Goal: Book appointment/travel/reservation

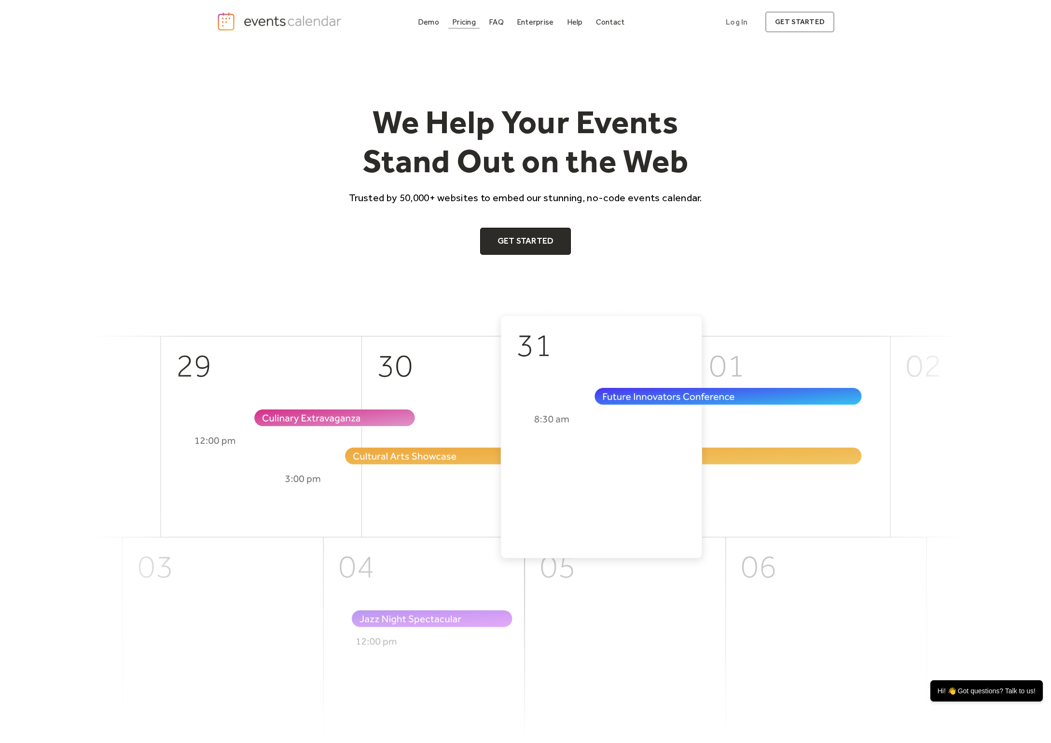
click at [468, 24] on div "Pricing" at bounding box center [464, 21] width 24 height 5
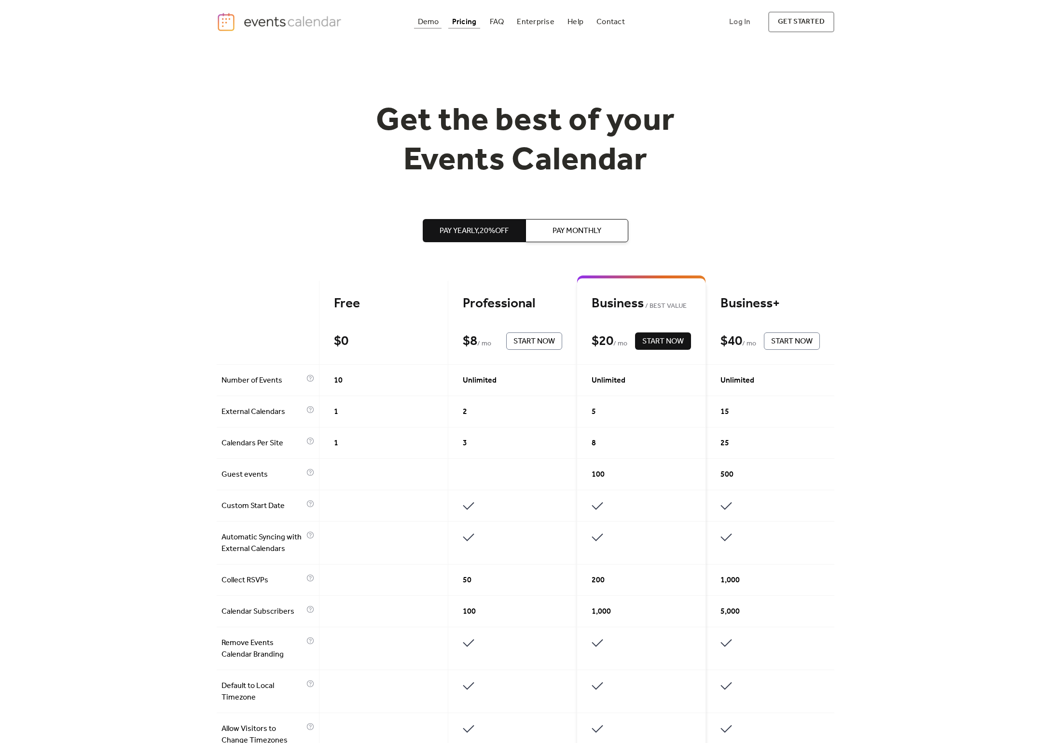
click at [436, 19] on div "Demo" at bounding box center [428, 21] width 21 height 5
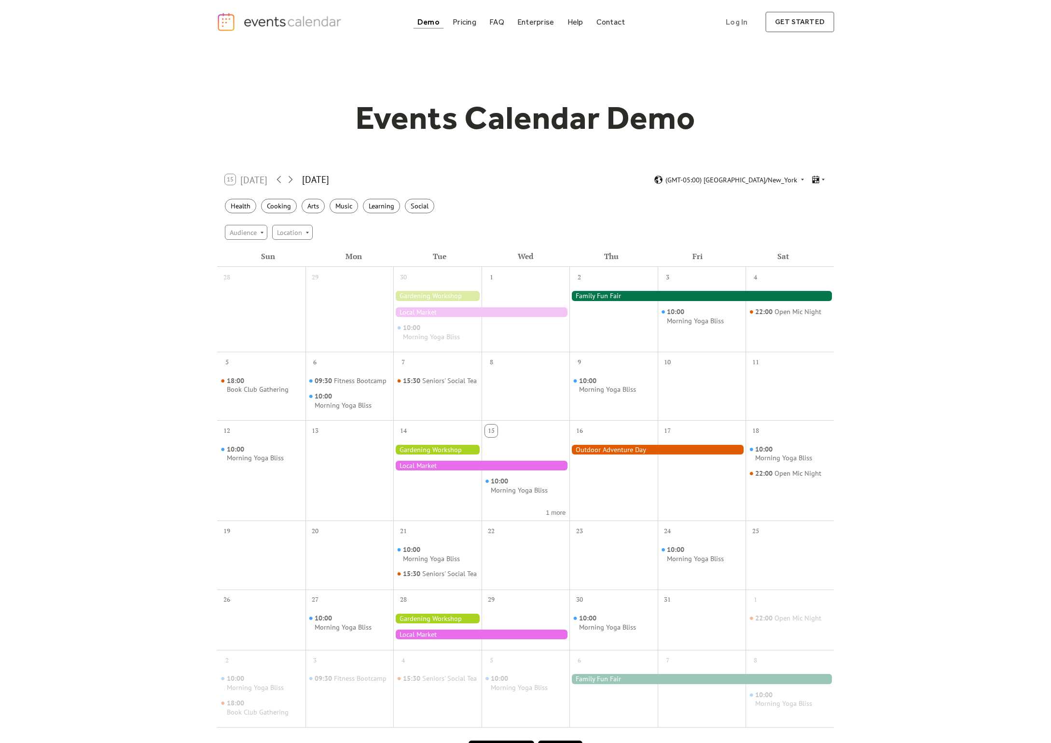
click at [632, 294] on div at bounding box center [701, 296] width 264 height 10
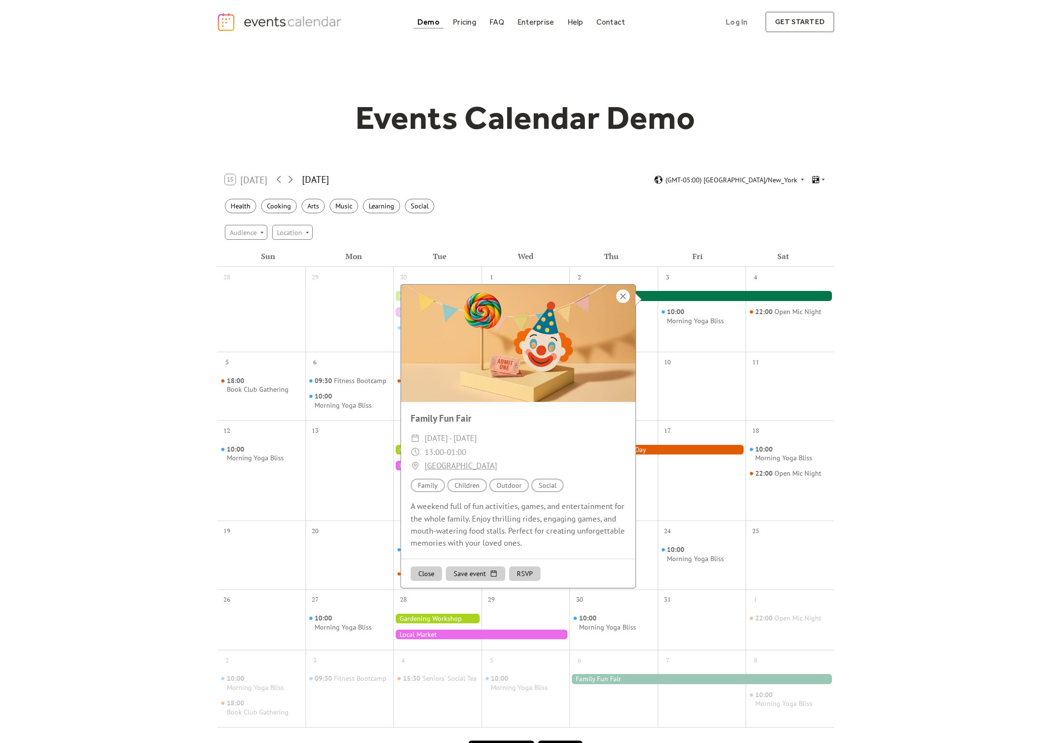
click at [616, 294] on div at bounding box center [623, 297] width 14 height 14
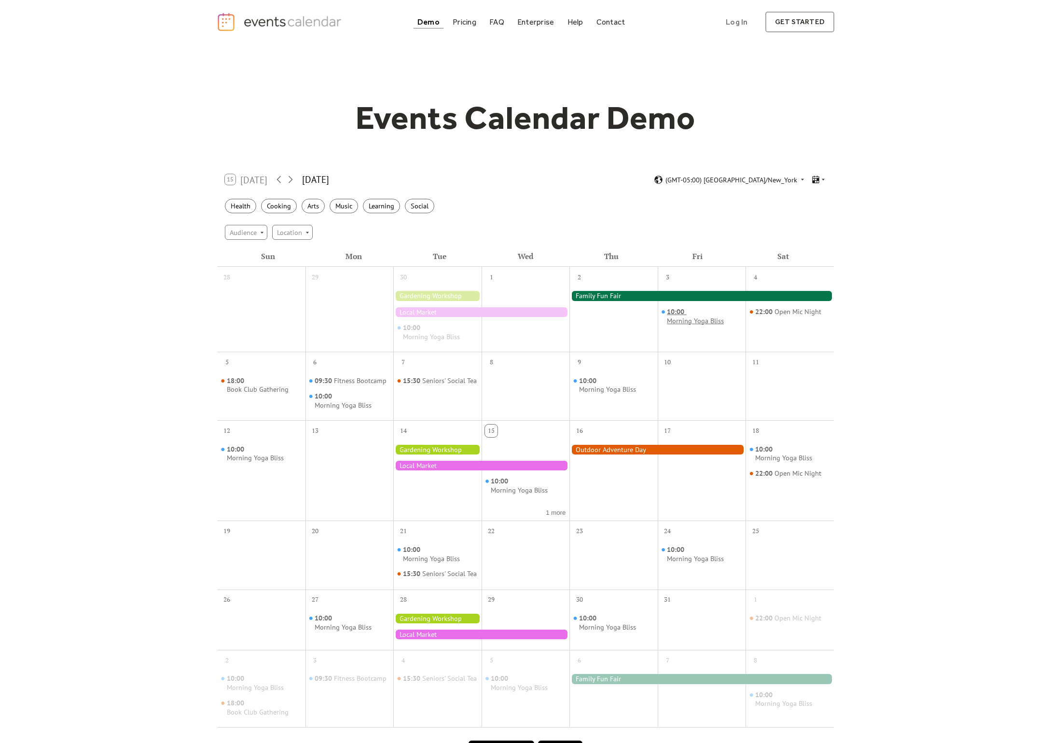
click at [678, 317] on div "Morning Yoga Bliss" at bounding box center [695, 321] width 57 height 9
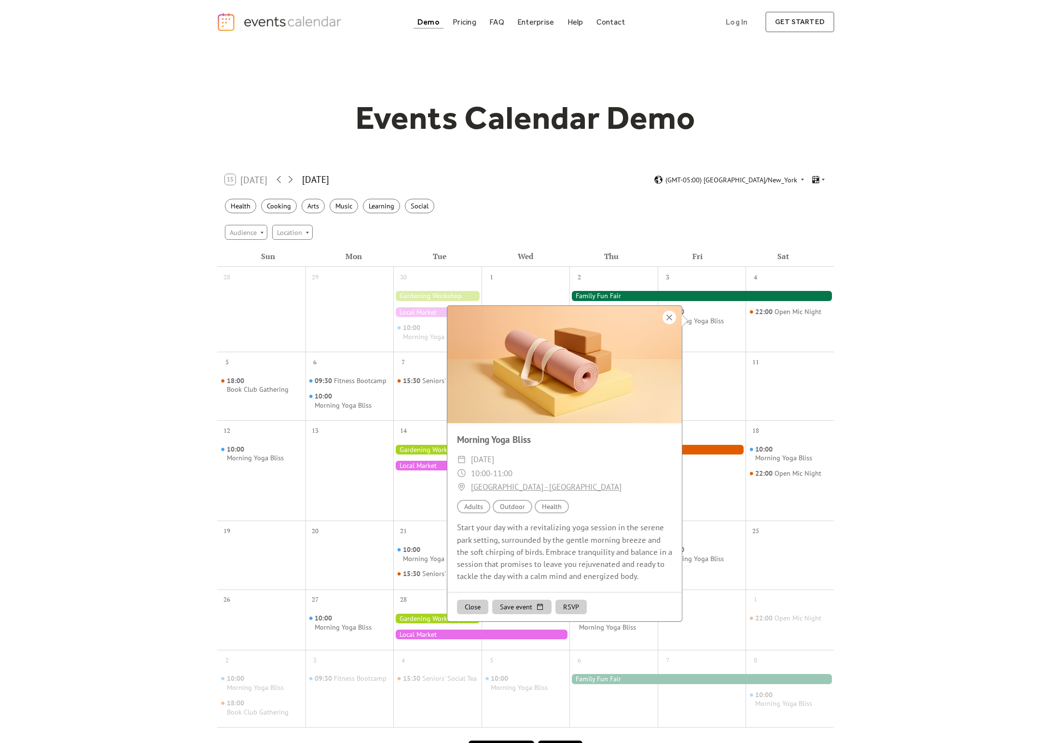
click at [663, 313] on div at bounding box center [670, 318] width 14 height 14
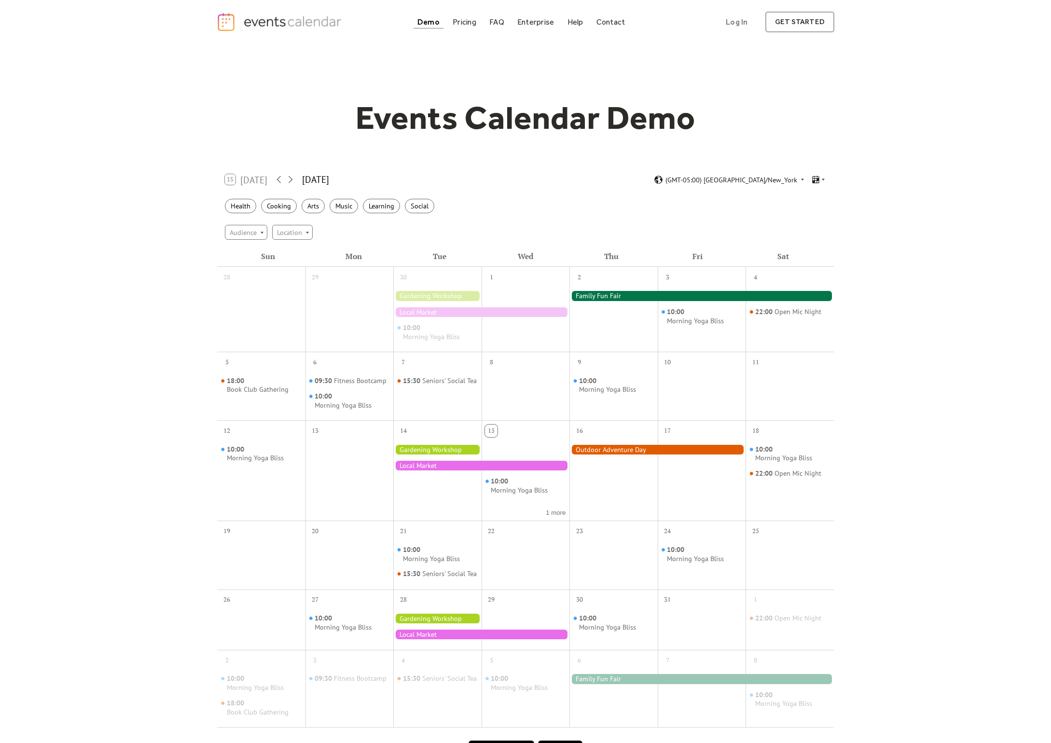
click at [650, 294] on div at bounding box center [701, 296] width 264 height 10
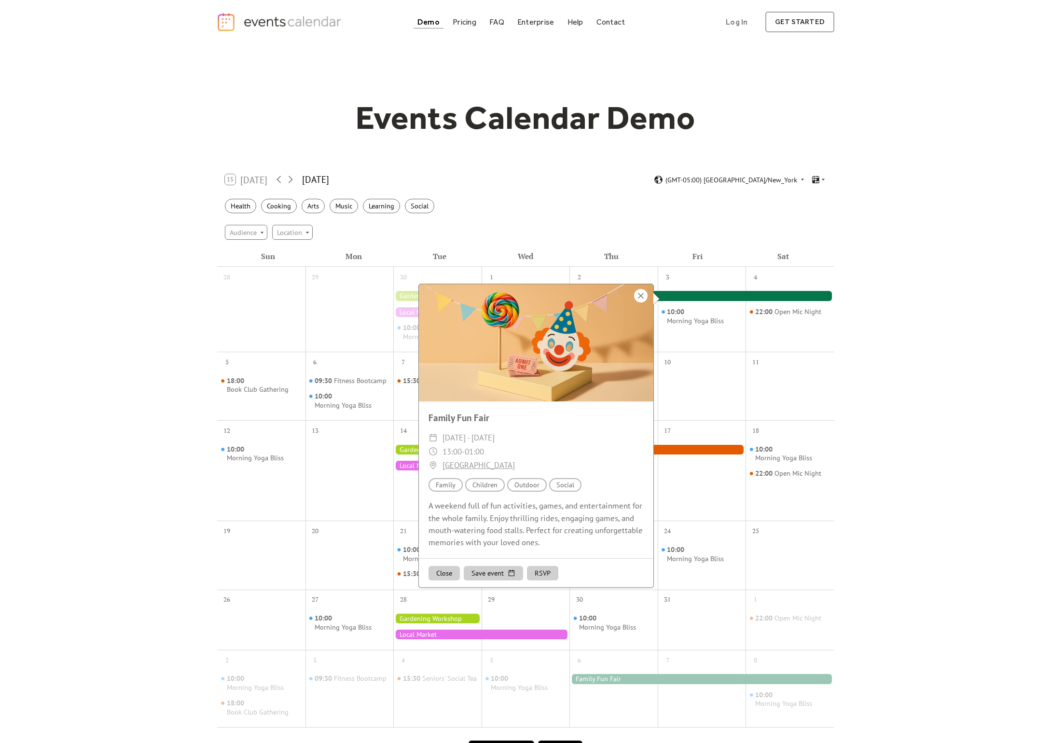
click at [634, 290] on div at bounding box center [641, 296] width 14 height 14
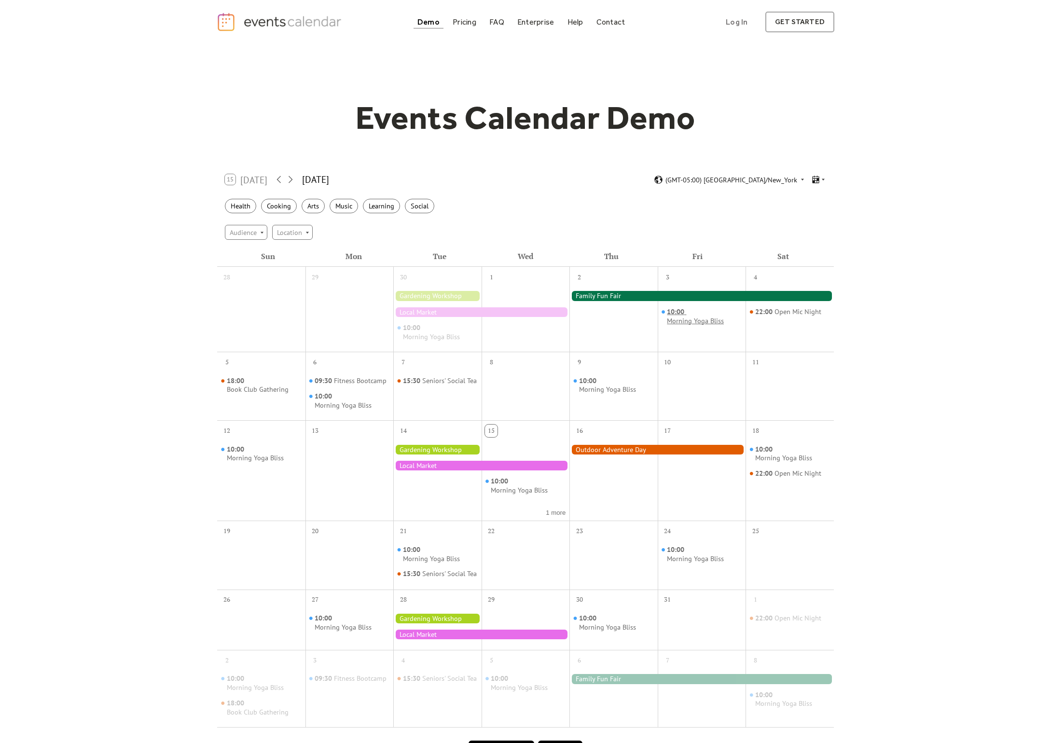
click at [670, 317] on div "Morning Yoga Bliss" at bounding box center [695, 321] width 57 height 9
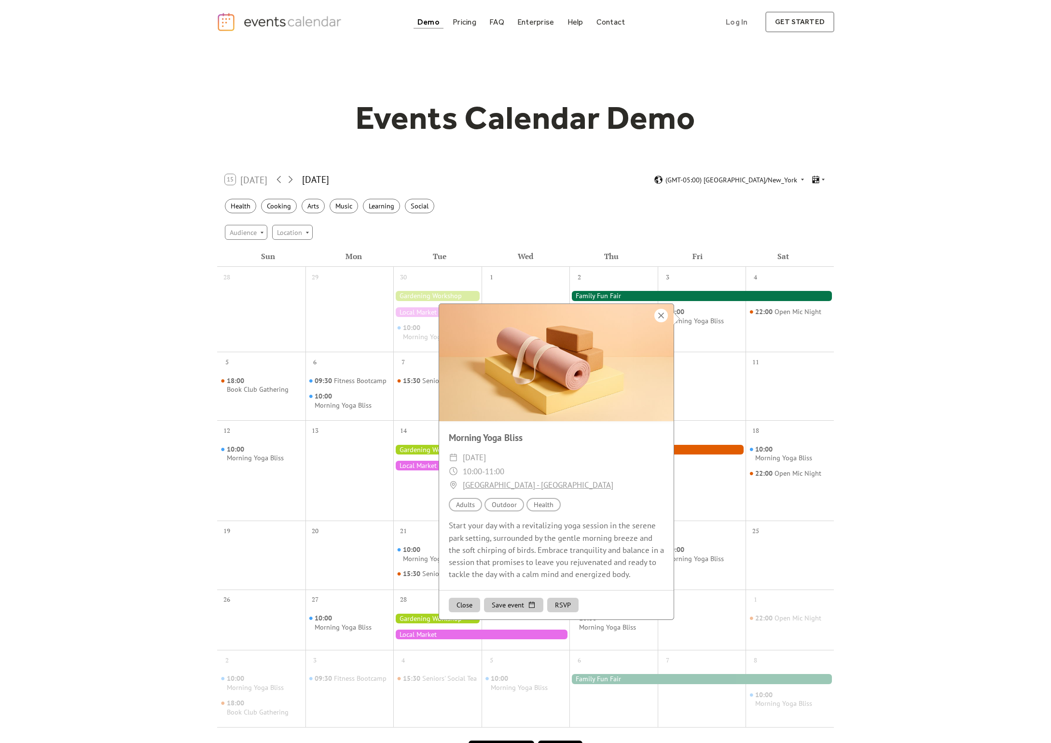
click at [654, 309] on div at bounding box center [661, 316] width 14 height 14
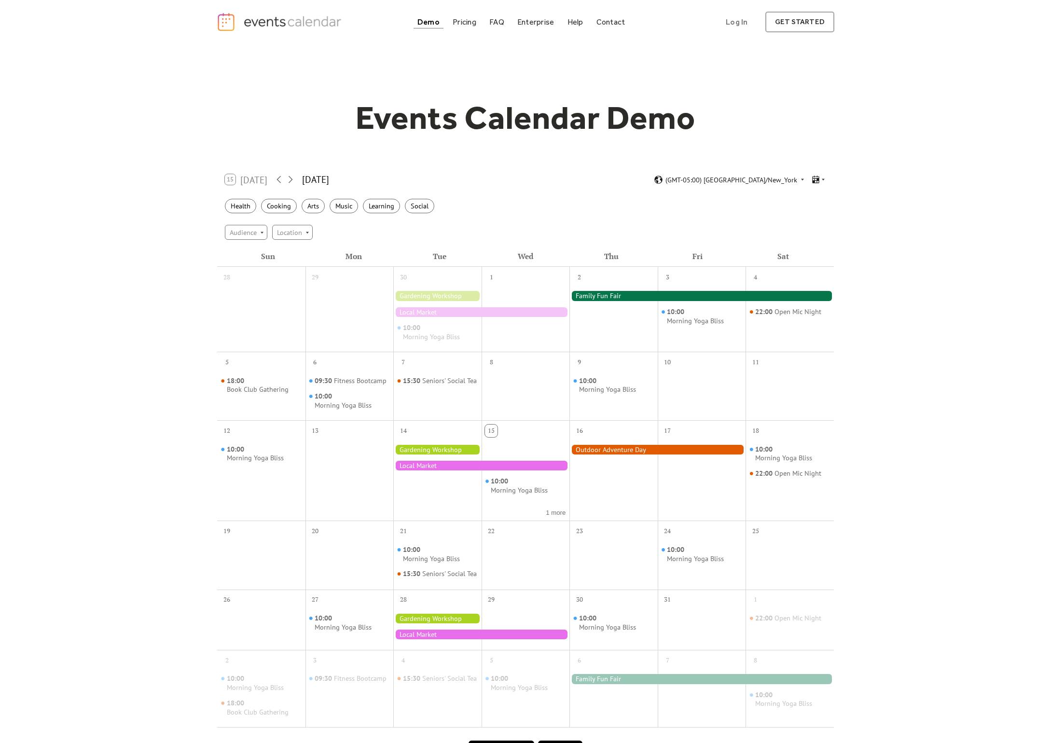
click at [651, 293] on div at bounding box center [701, 296] width 264 height 10
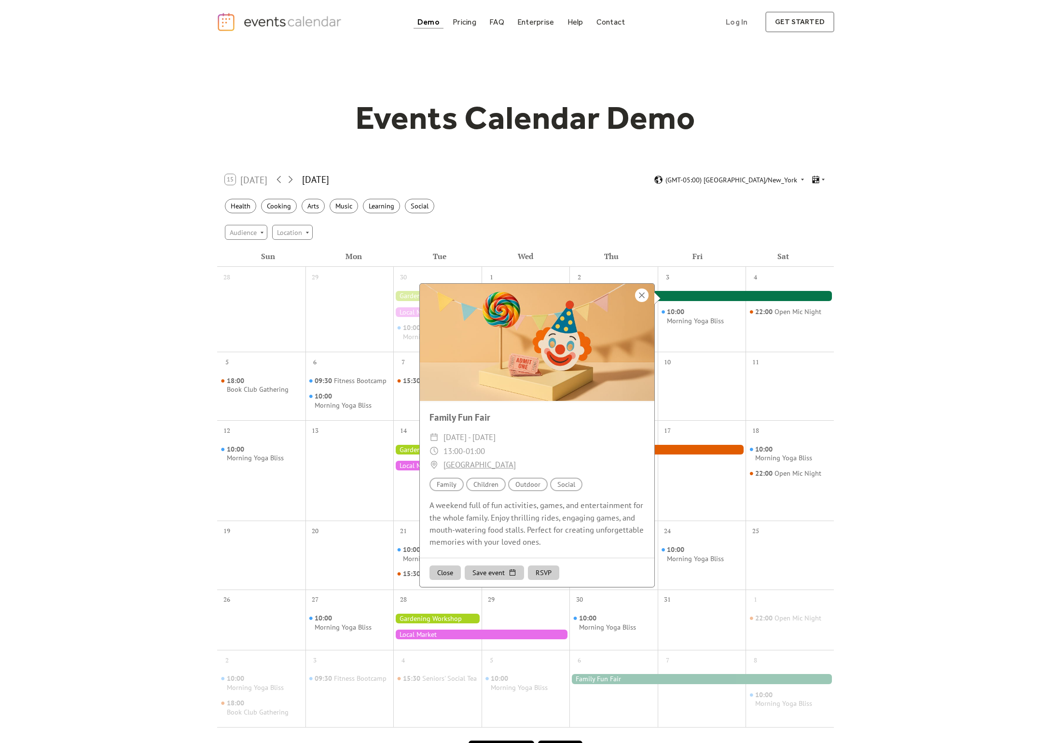
click at [635, 290] on div at bounding box center [642, 296] width 14 height 14
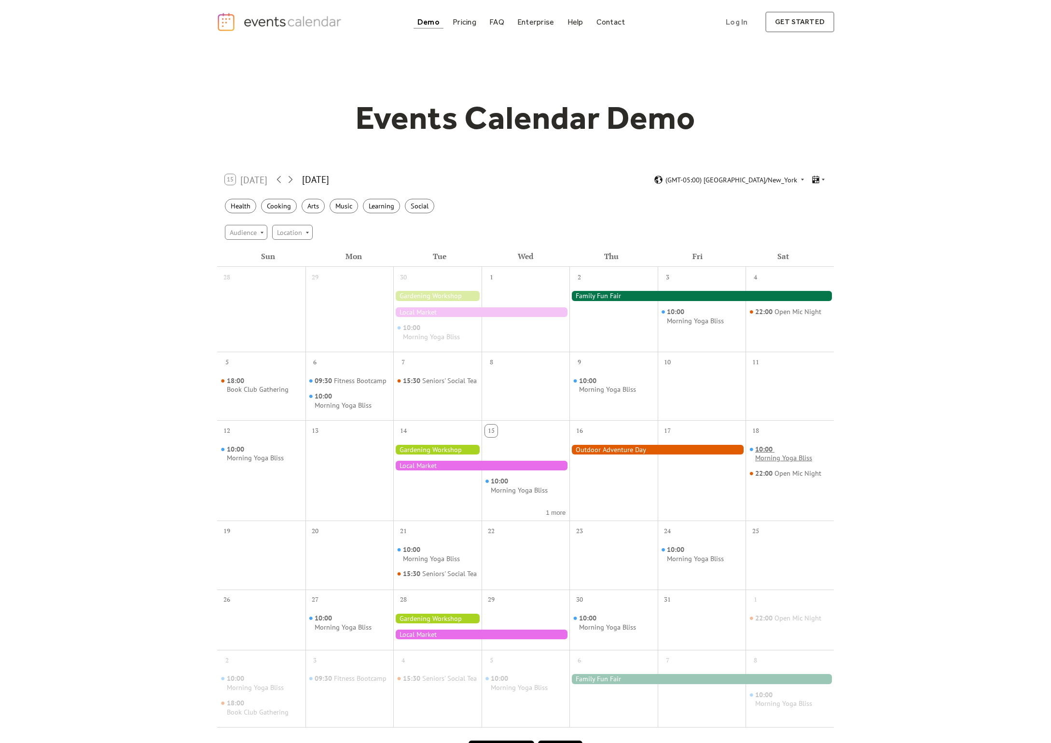
click at [763, 452] on div "10:00 Morning Yoga Bliss" at bounding box center [792, 454] width 75 height 18
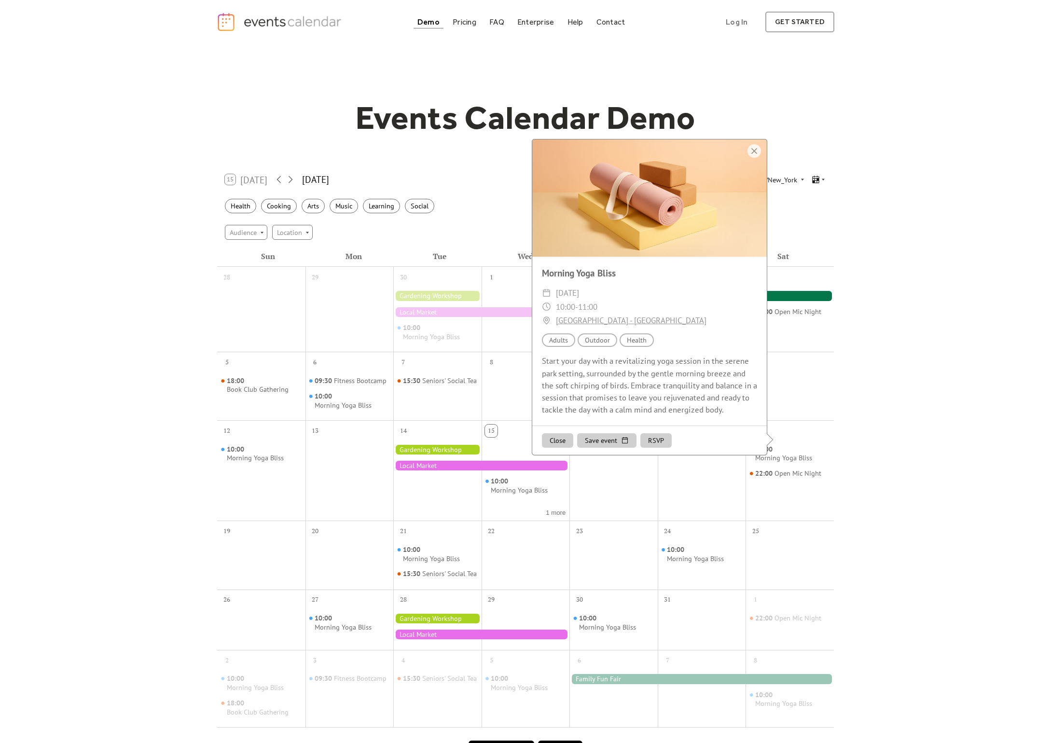
click at [580, 448] on button "Save event" at bounding box center [606, 440] width 59 height 14
click at [640, 448] on button "RSVP" at bounding box center [655, 440] width 31 height 14
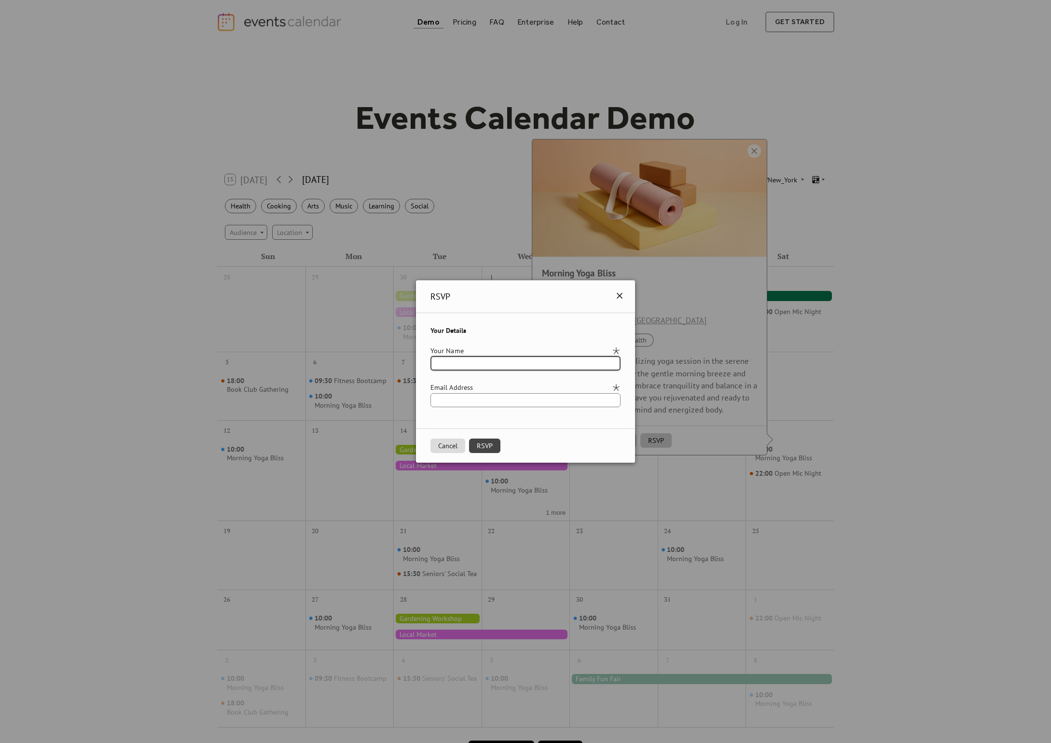
click at [622, 296] on icon at bounding box center [620, 296] width 12 height 12
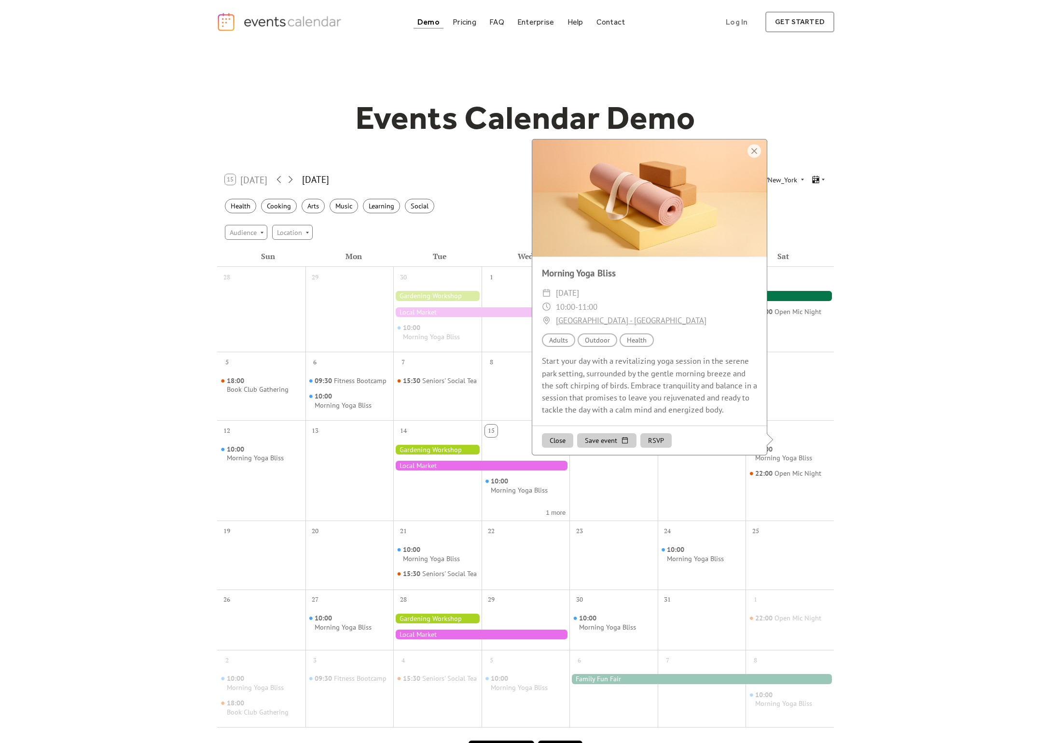
click at [734, 170] on div at bounding box center [649, 197] width 235 height 117
click at [747, 158] on div at bounding box center [754, 151] width 14 height 14
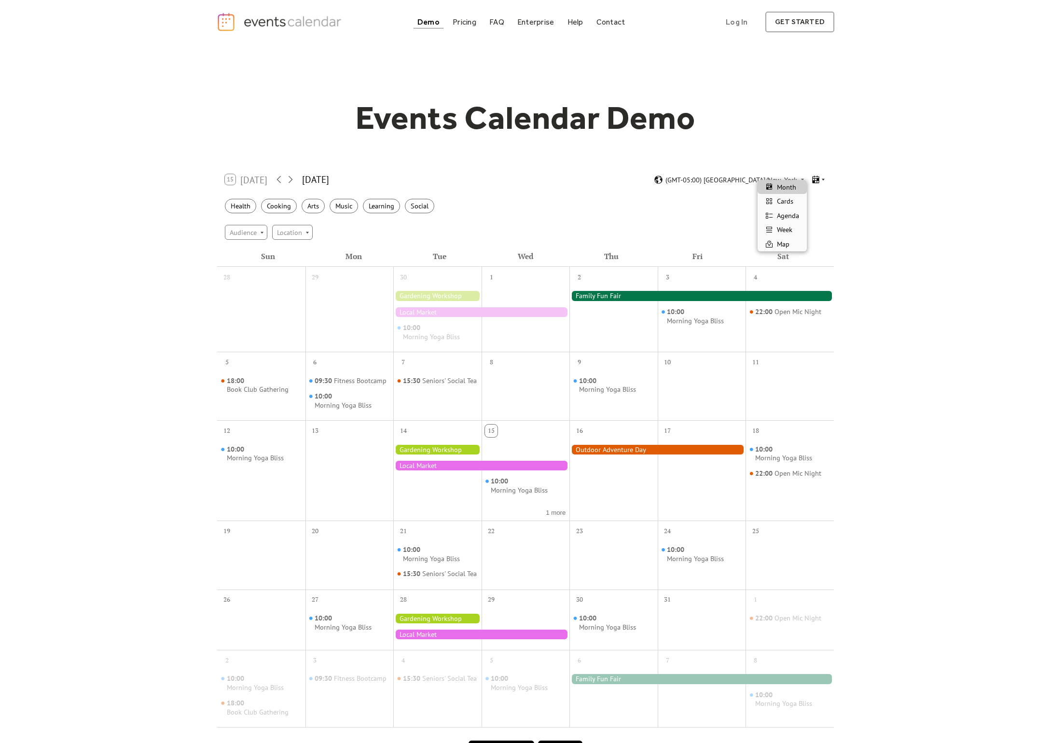
click at [811, 175] on icon at bounding box center [815, 179] width 9 height 9
click at [791, 209] on div "Agenda" at bounding box center [782, 215] width 49 height 14
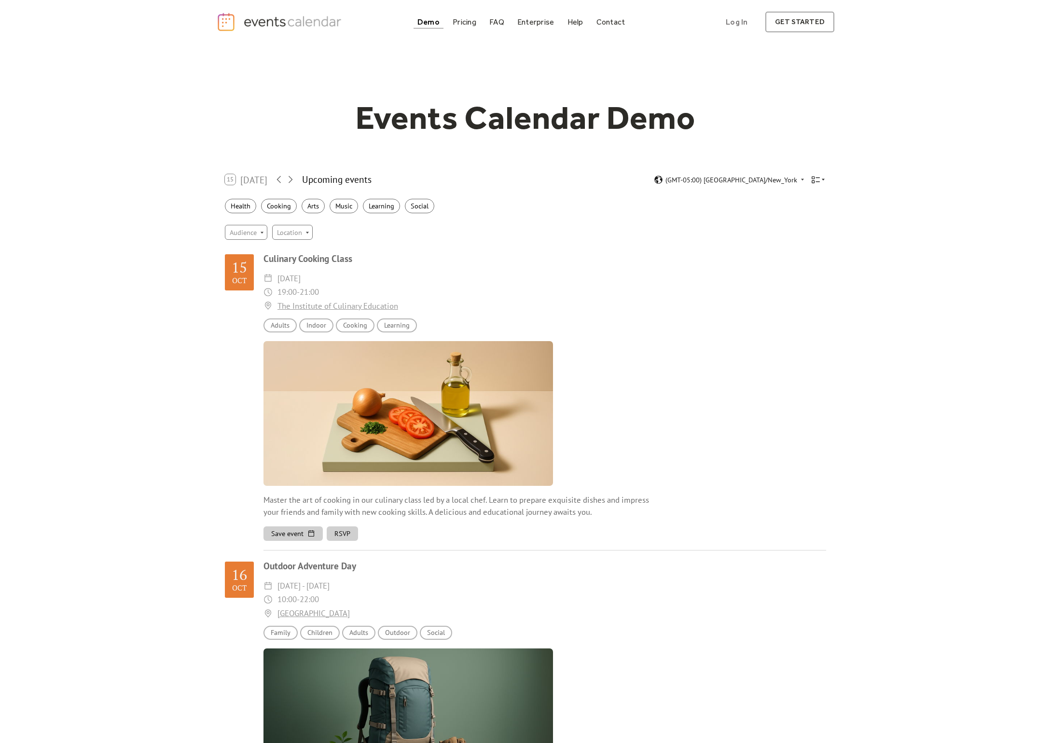
click at [795, 178] on div "15 Today Upcoming events (GMT-05:00) America/New_York" at bounding box center [525, 180] width 617 height 26
click at [811, 176] on icon at bounding box center [815, 179] width 9 height 9
click at [782, 200] on span "Cards" at bounding box center [785, 201] width 16 height 11
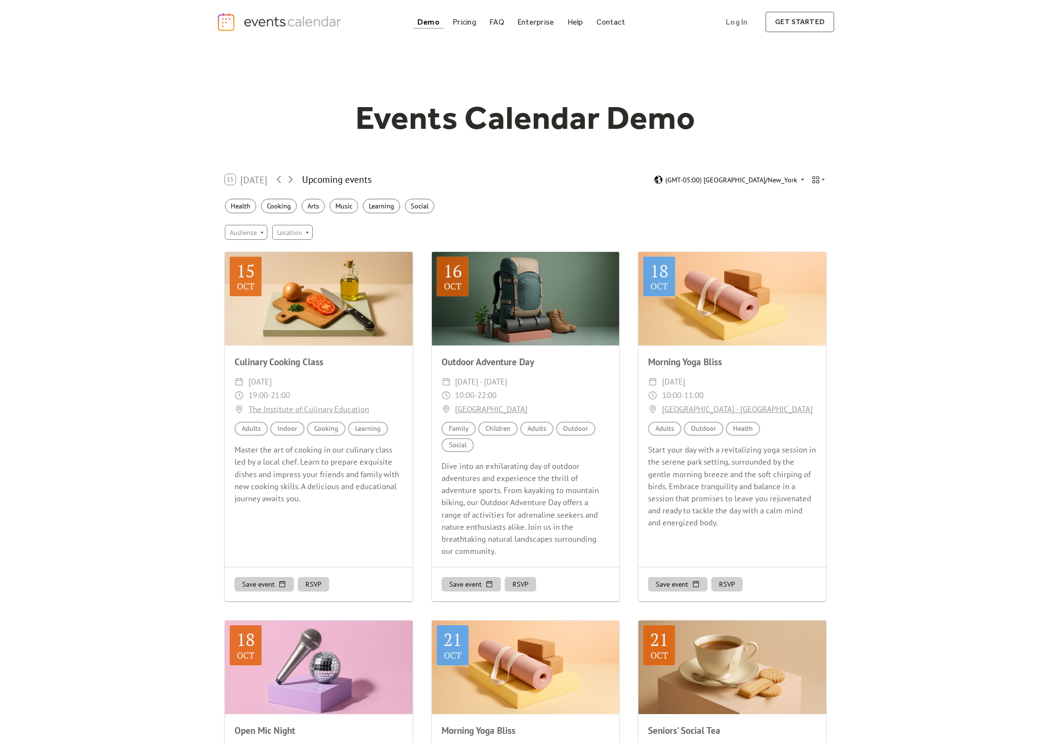
click at [755, 175] on div "(GMT-05:00) America/New_York" at bounding box center [730, 179] width 152 height 9
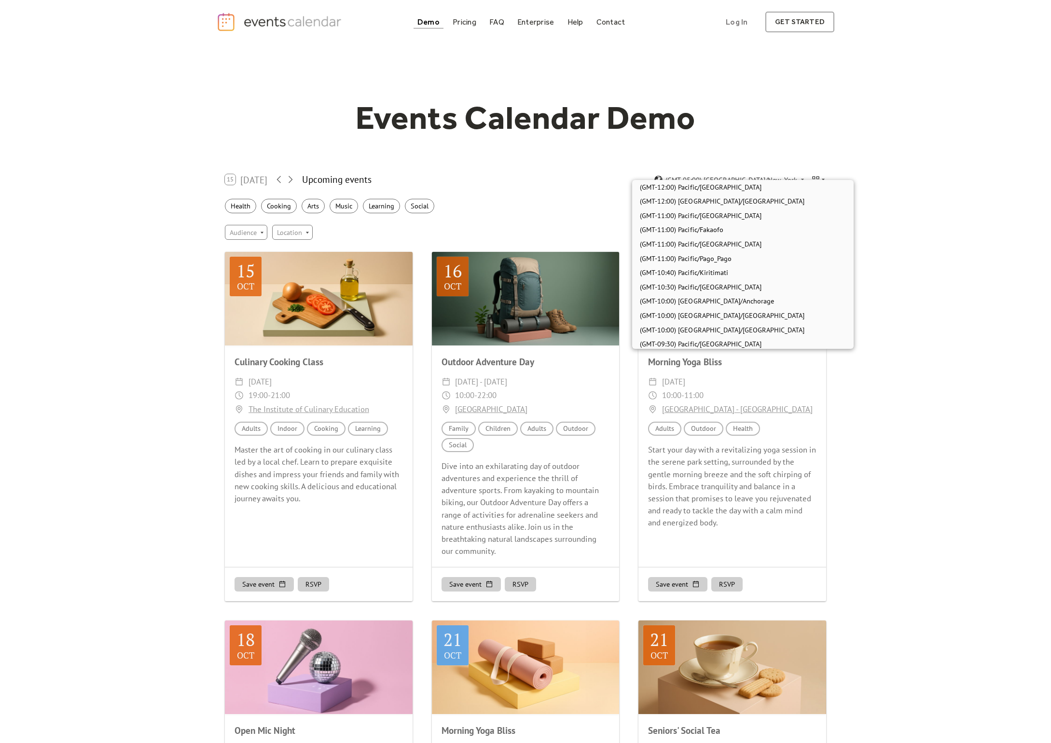
scroll to position [642, 0]
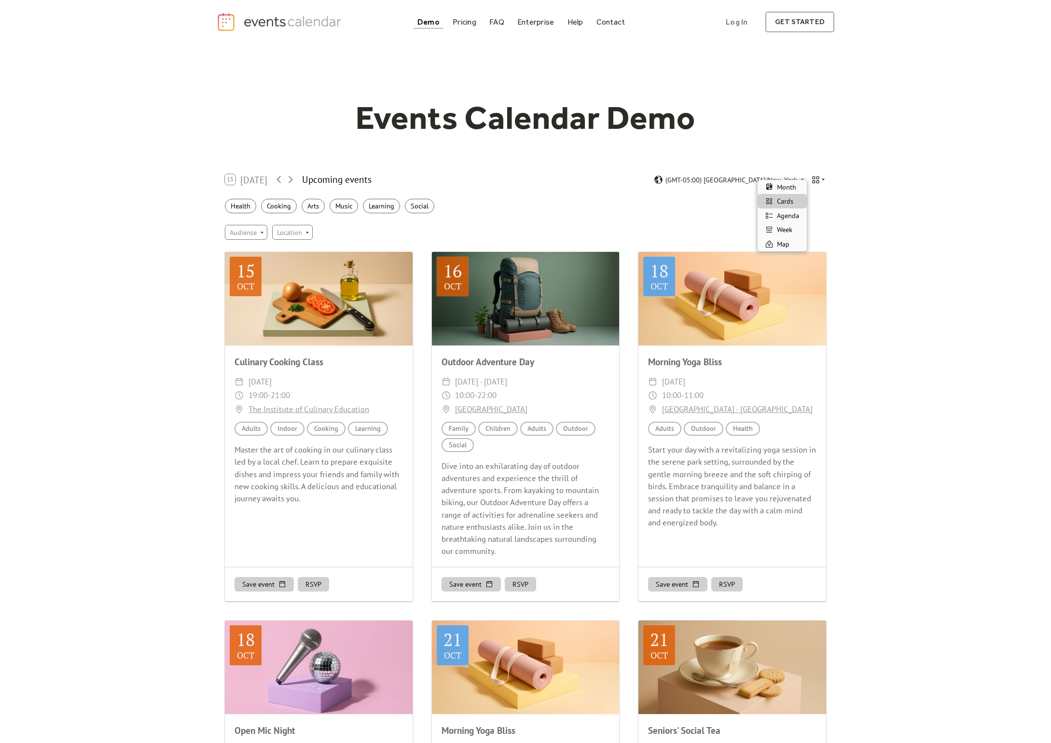
click at [811, 175] on div at bounding box center [818, 179] width 15 height 9
click at [792, 255] on div at bounding box center [732, 299] width 188 height 94
click at [820, 177] on icon at bounding box center [823, 180] width 6 height 6
click at [792, 240] on div "Map" at bounding box center [782, 244] width 49 height 14
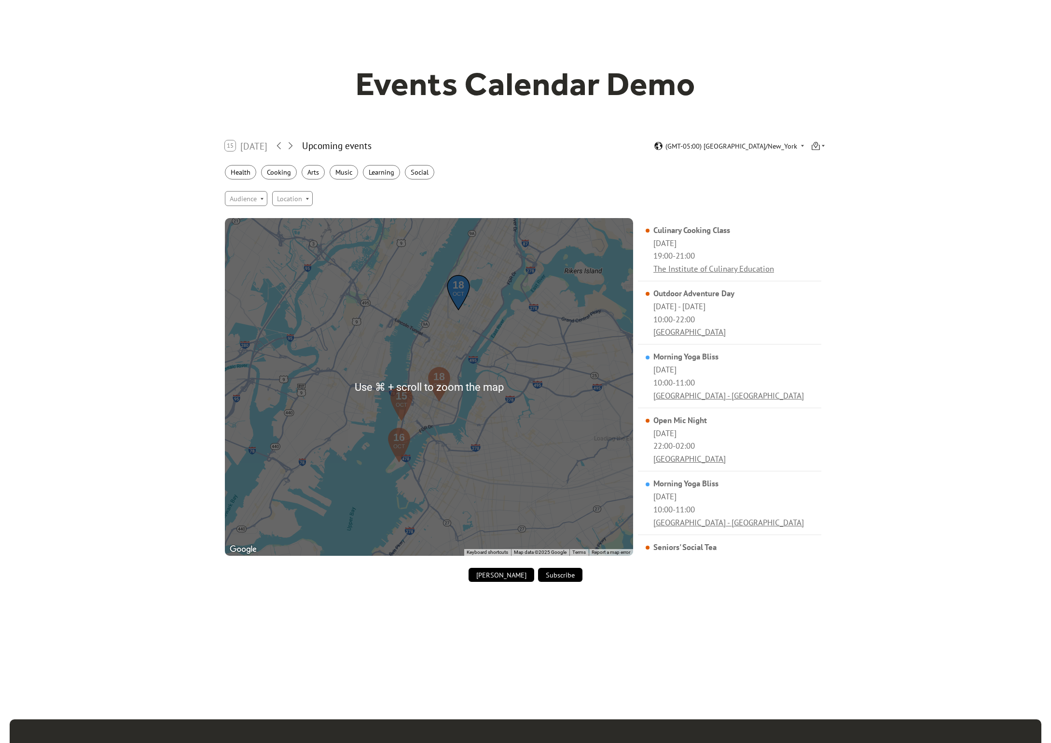
scroll to position [75, 0]
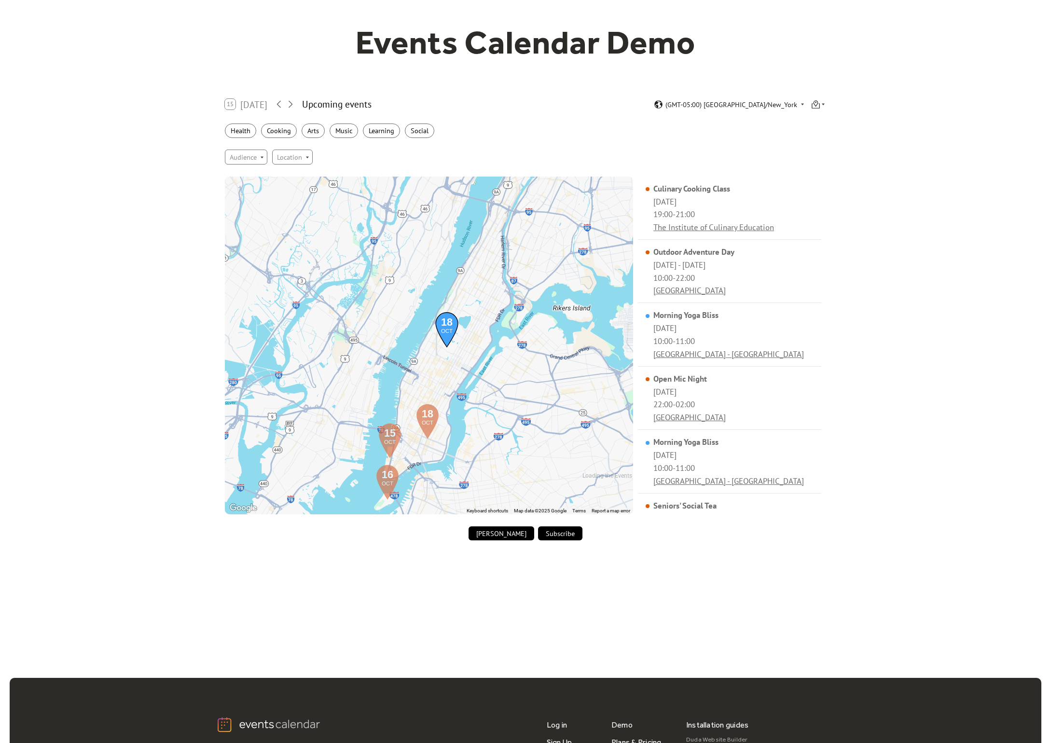
drag, startPoint x: 533, startPoint y: 315, endPoint x: 511, endPoint y: 406, distance: 94.2
click at [513, 405] on div "Loading the Events Calendar..." at bounding box center [429, 346] width 408 height 338
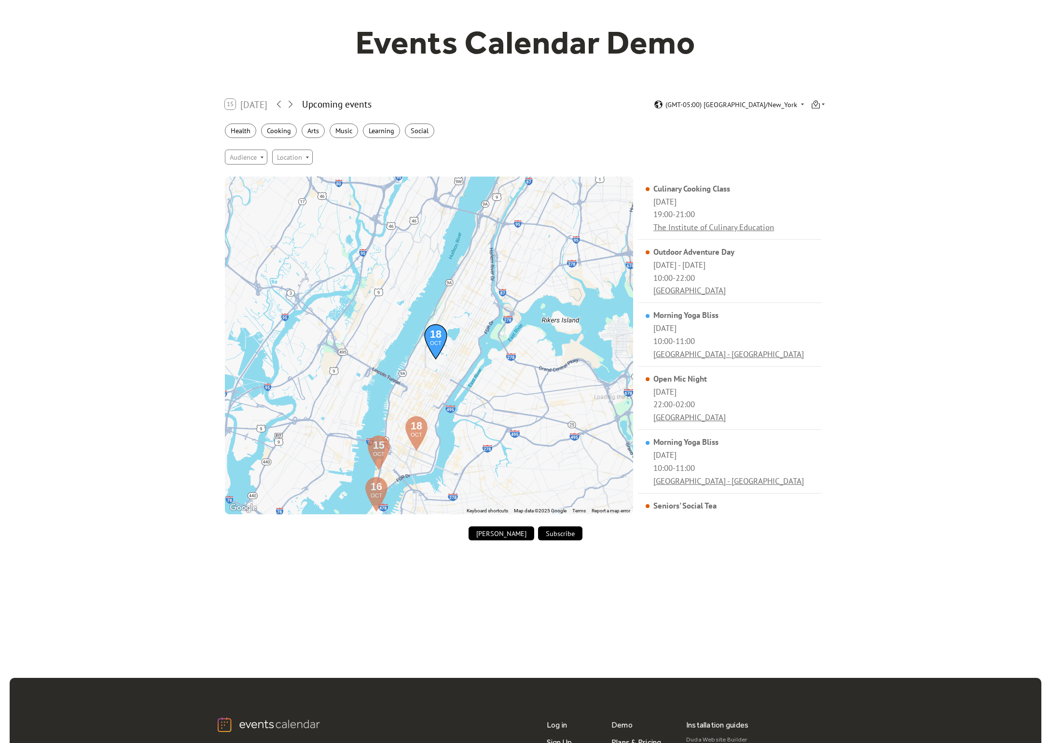
drag, startPoint x: 520, startPoint y: 329, endPoint x: 441, endPoint y: 348, distance: 81.0
click at [442, 348] on div "Loading the Events Calendar..." at bounding box center [429, 346] width 408 height 338
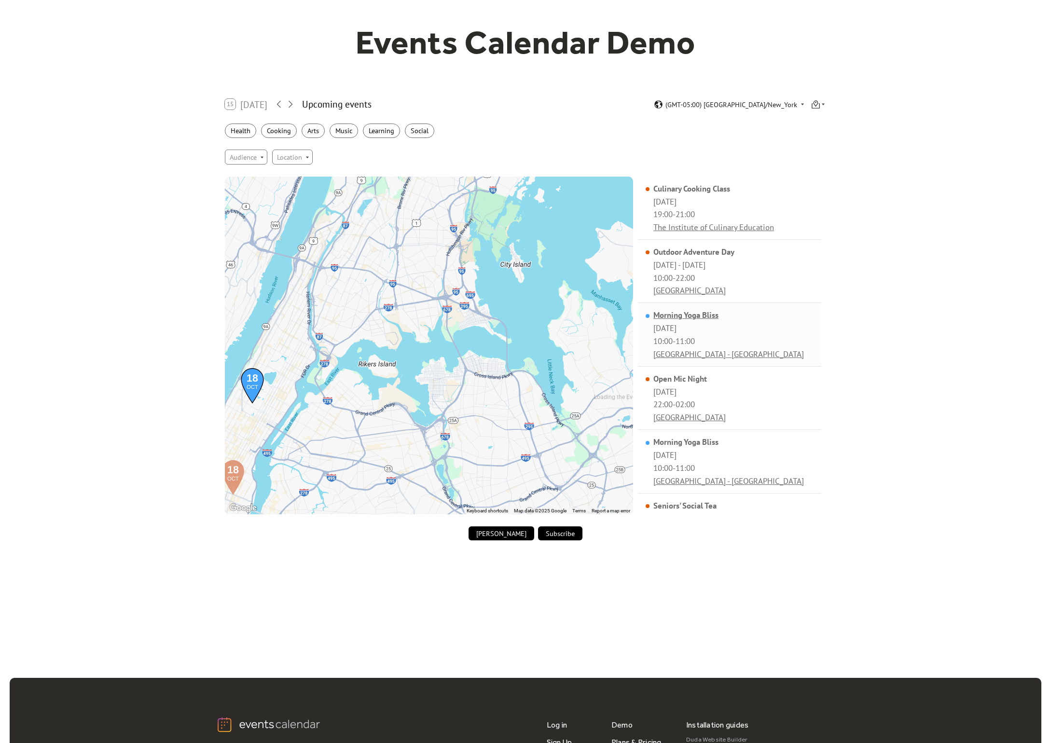
click at [714, 310] on div "Morning Yoga Bliss" at bounding box center [728, 315] width 151 height 11
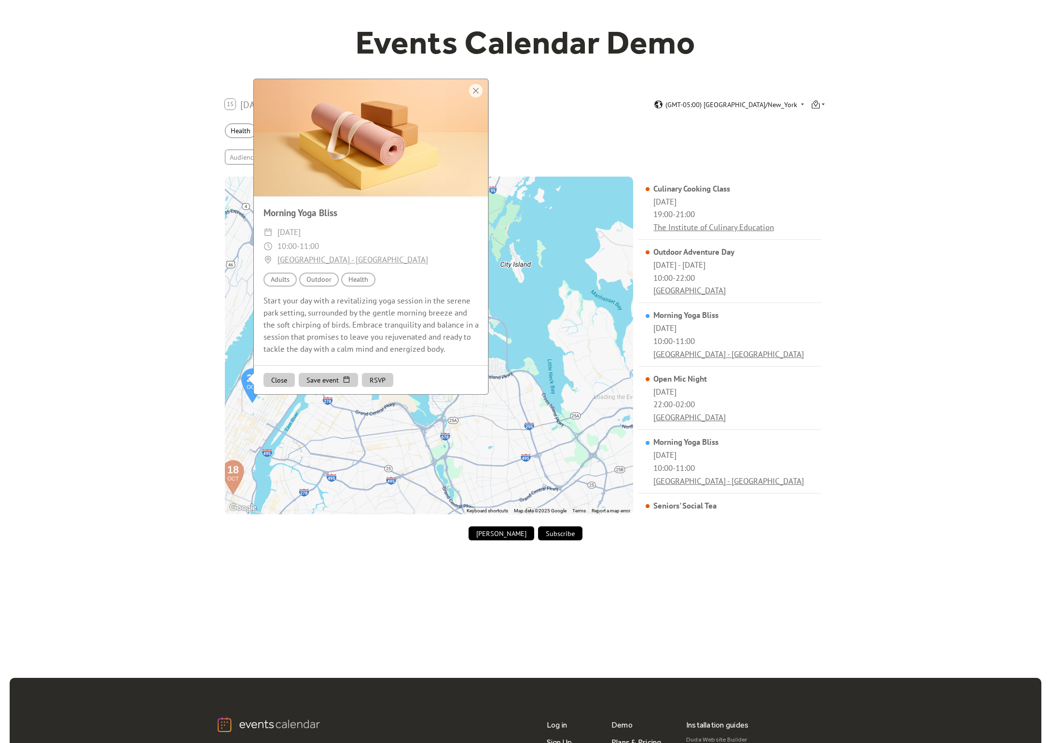
click at [487, 84] on div at bounding box center [371, 137] width 235 height 117
click at [483, 84] on div at bounding box center [476, 91] width 14 height 14
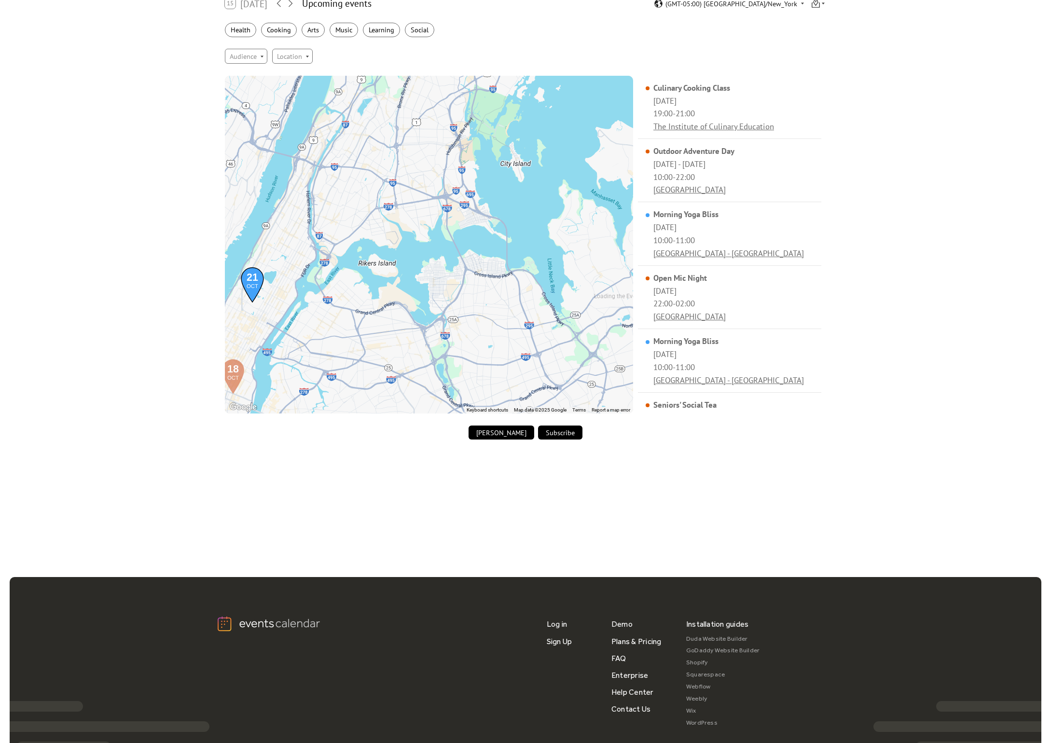
scroll to position [0, 0]
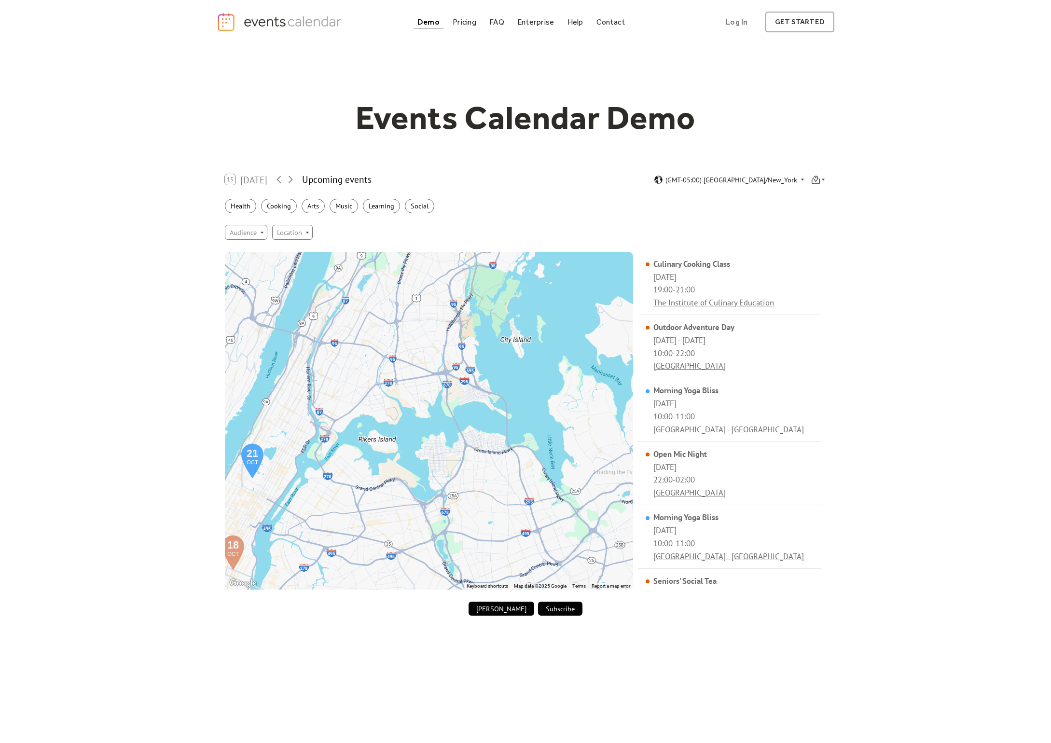
click at [276, 199] on div "Health Cooking Arts Music Learning Social" at bounding box center [525, 206] width 617 height 27
click at [256, 201] on div "Health" at bounding box center [240, 206] width 31 height 15
